Goal: Use online tool/utility: Use online tool/utility

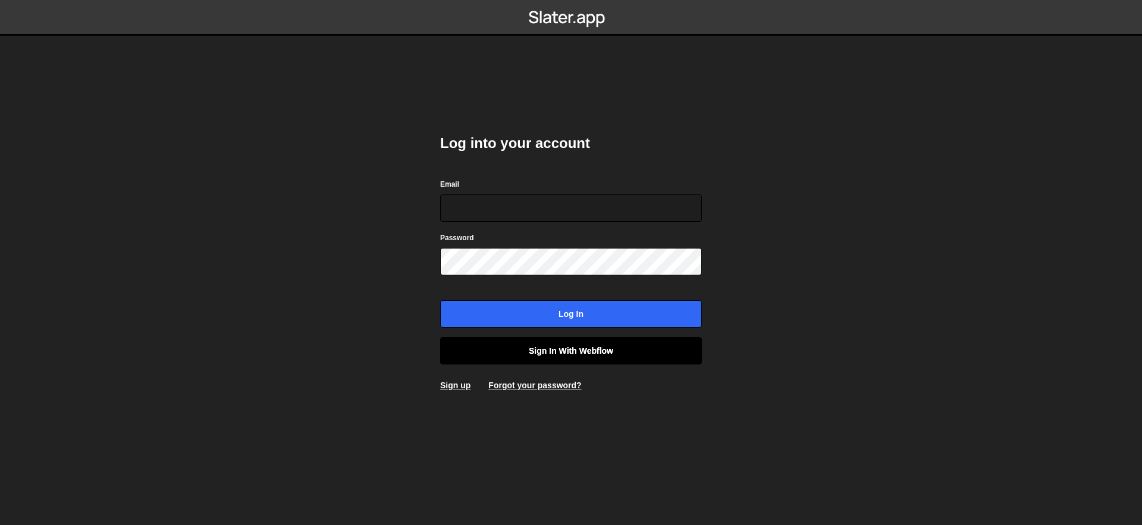
click at [565, 354] on link "Sign in with Webflow" at bounding box center [571, 350] width 262 height 27
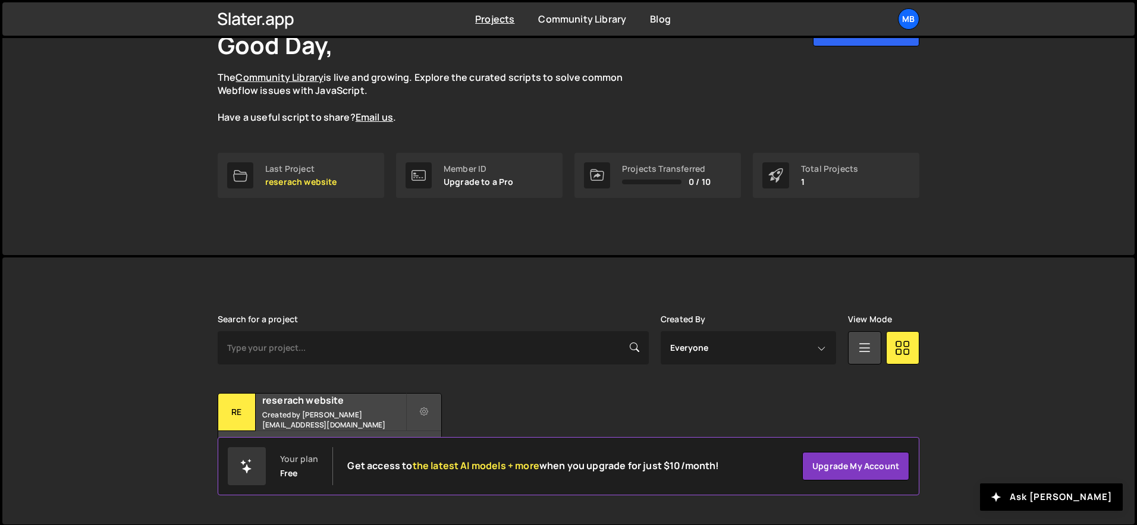
scroll to position [87, 0]
click at [322, 397] on h2 "reserach website" at bounding box center [333, 398] width 143 height 13
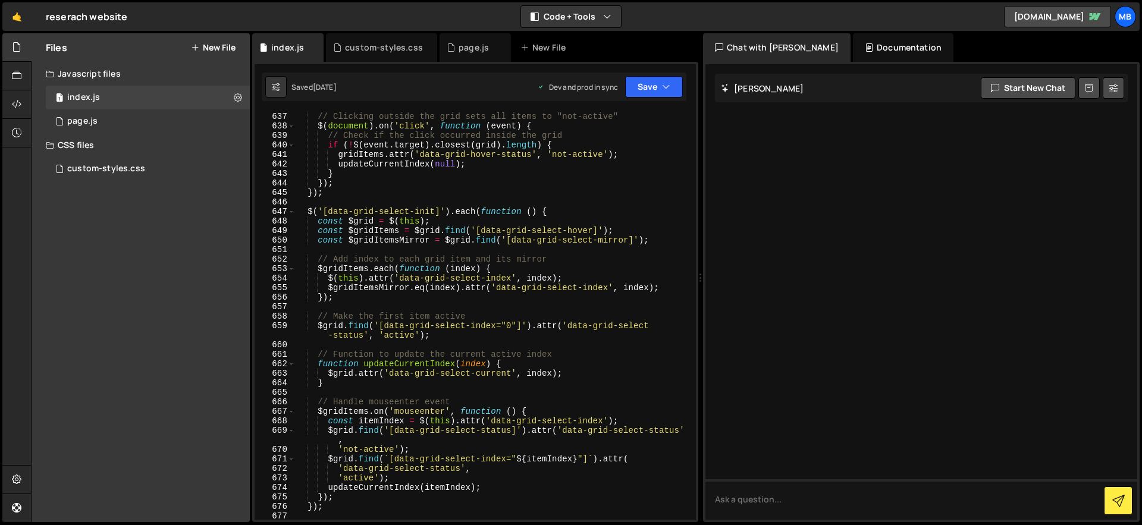
scroll to position [6746, 0]
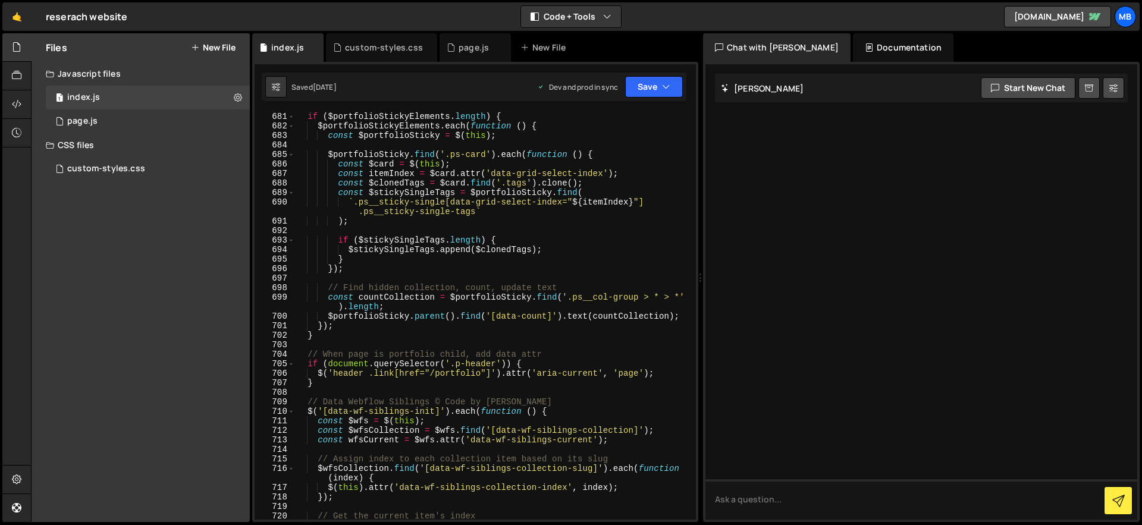
type textarea "`.ps__sticky-single[data-grid-select-index="${itemIndex}"] .ps__sticky-single-t…"
click at [628, 215] on div "if ( $portfolioStickyElements . length ) { $portfolioStickyElements . each ( fu…" at bounding box center [493, 325] width 396 height 427
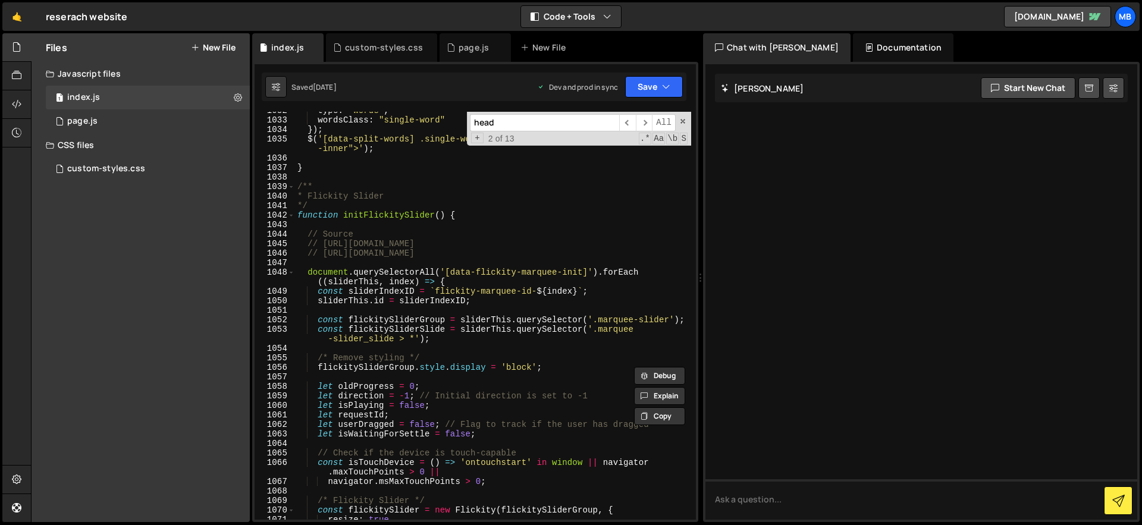
scroll to position [10750, 0]
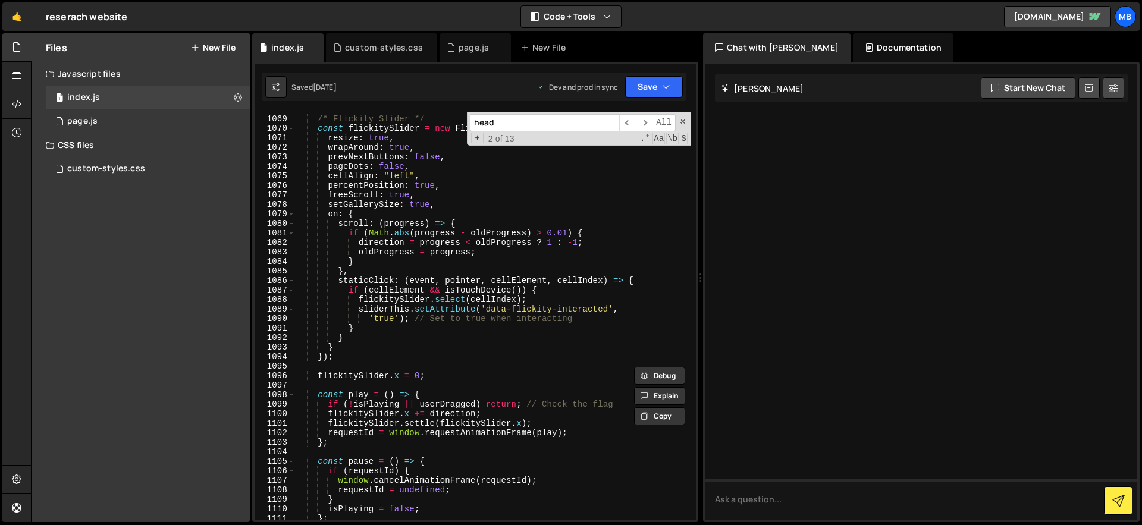
type input "head"
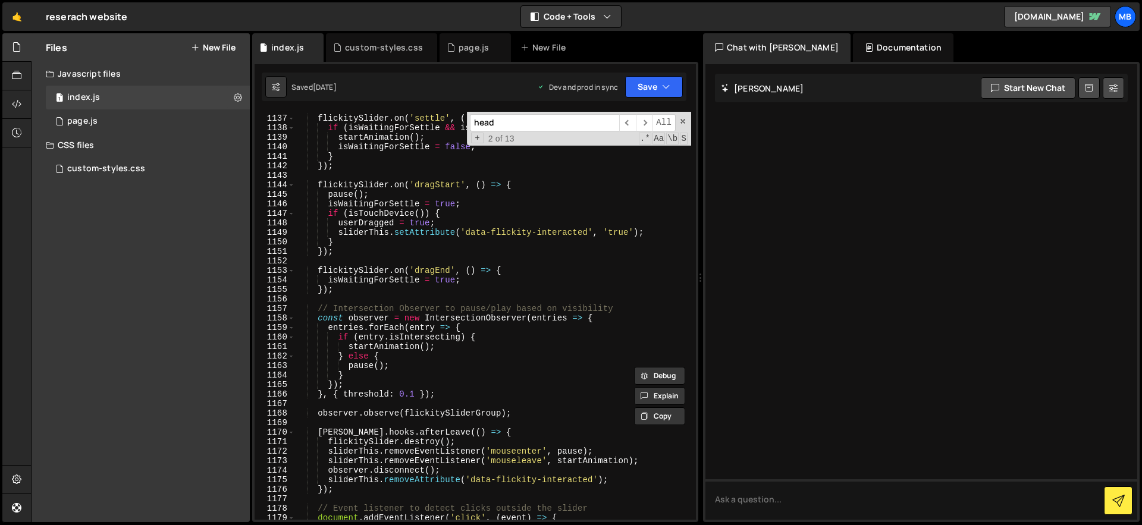
scroll to position [11417, 0]
type textarea "});"
click at [423, 252] on div "flickitySlider . on ( 'settle' , ( ) => { if ( isWaitingForSettle && isElementI…" at bounding box center [493, 317] width 396 height 427
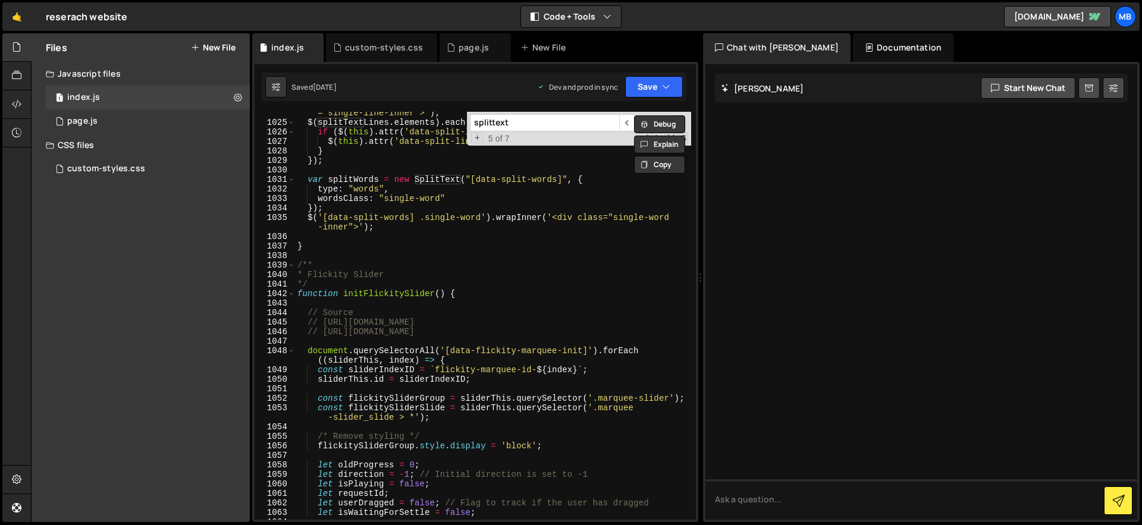
scroll to position [10464, 0]
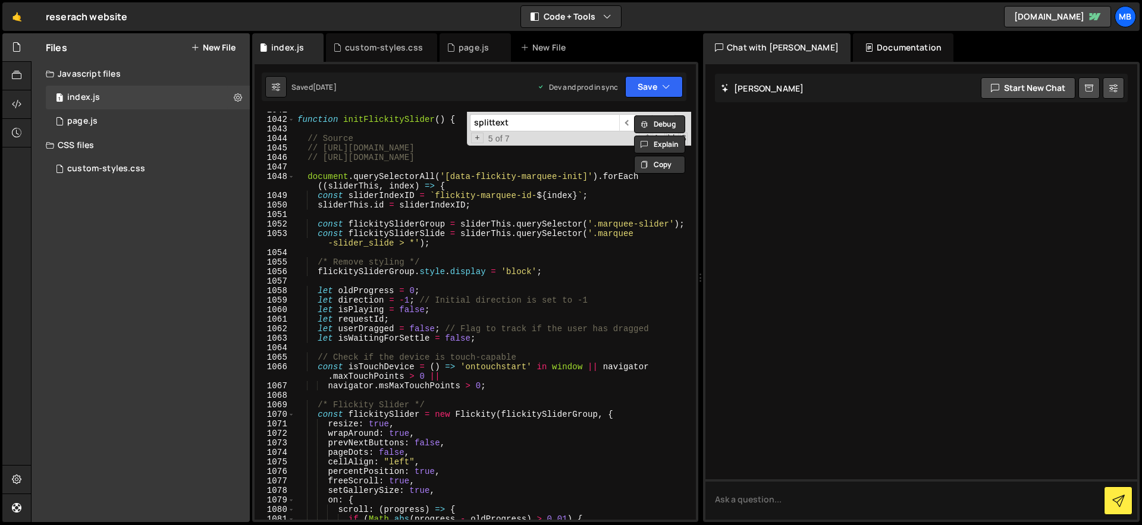
type input "splittext"
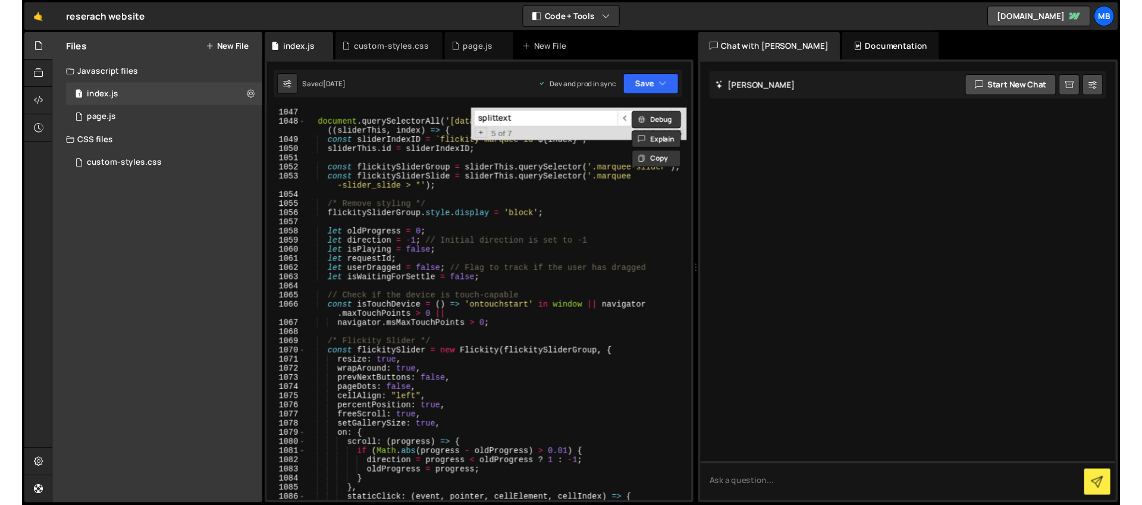
scroll to position [10555, 0]
